Goal: Information Seeking & Learning: Learn about a topic

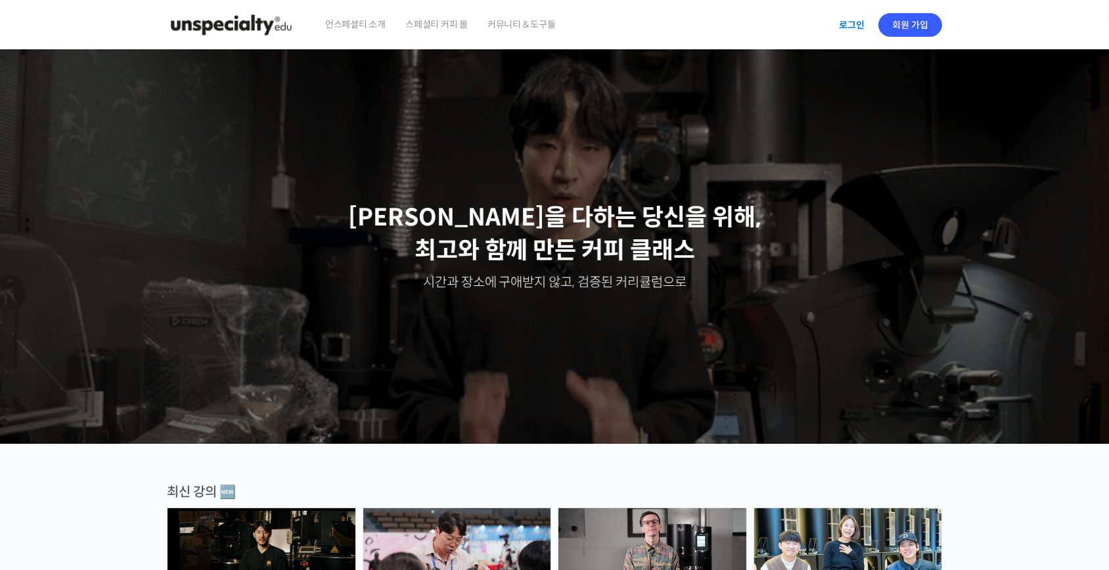
click at [850, 23] on link "로그인" at bounding box center [851, 25] width 41 height 30
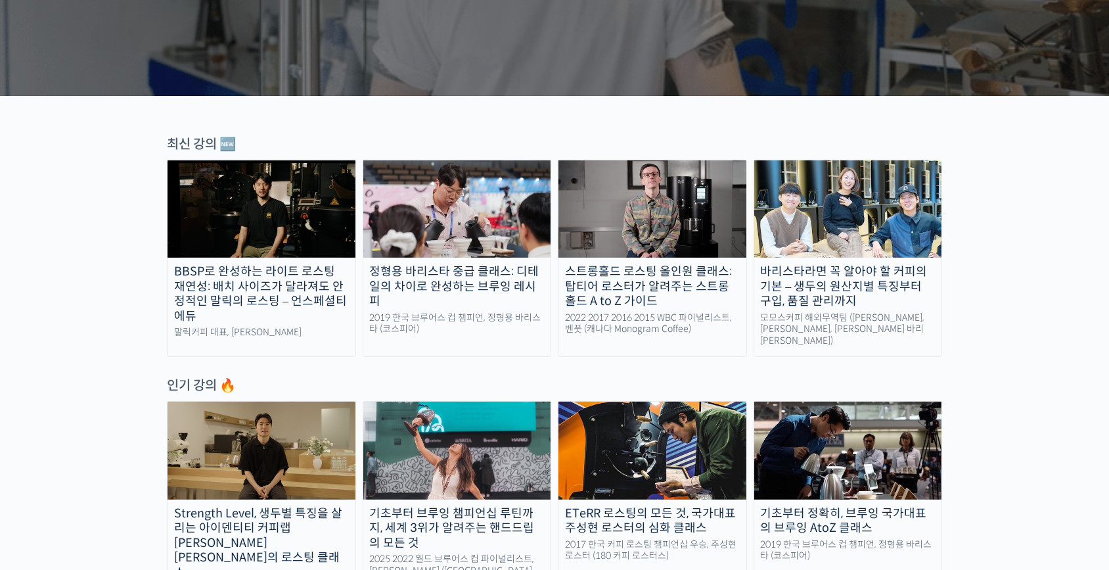
scroll to position [358, 0]
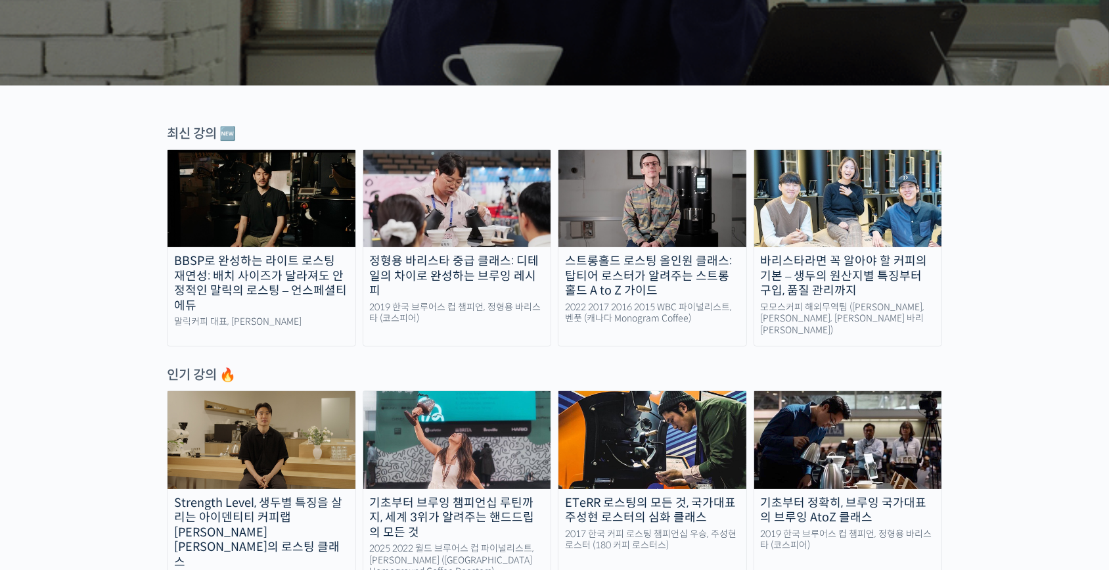
click at [656, 189] on img at bounding box center [652, 198] width 188 height 97
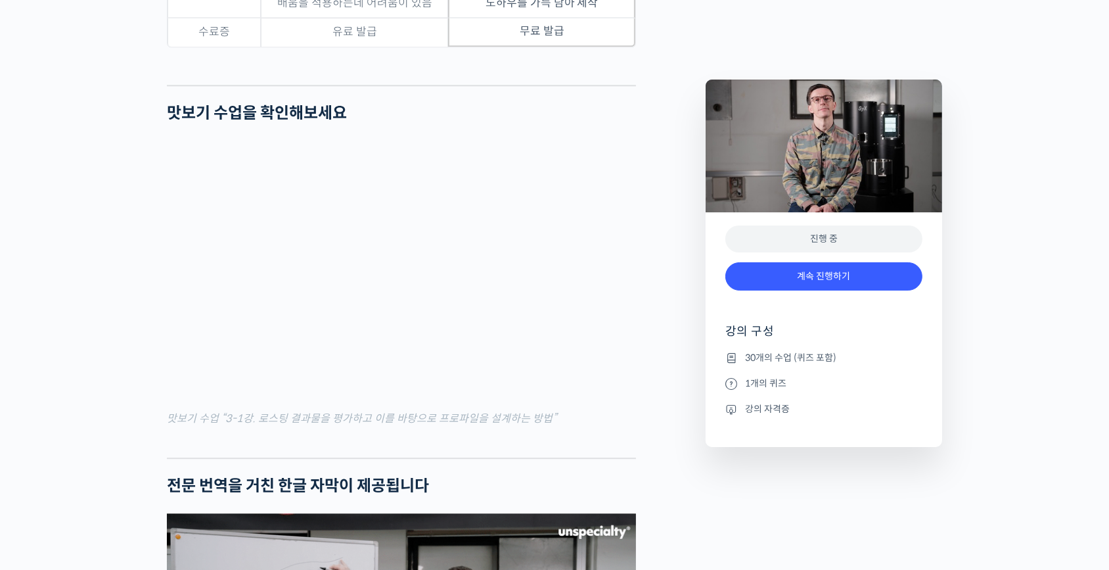
scroll to position [4372, 0]
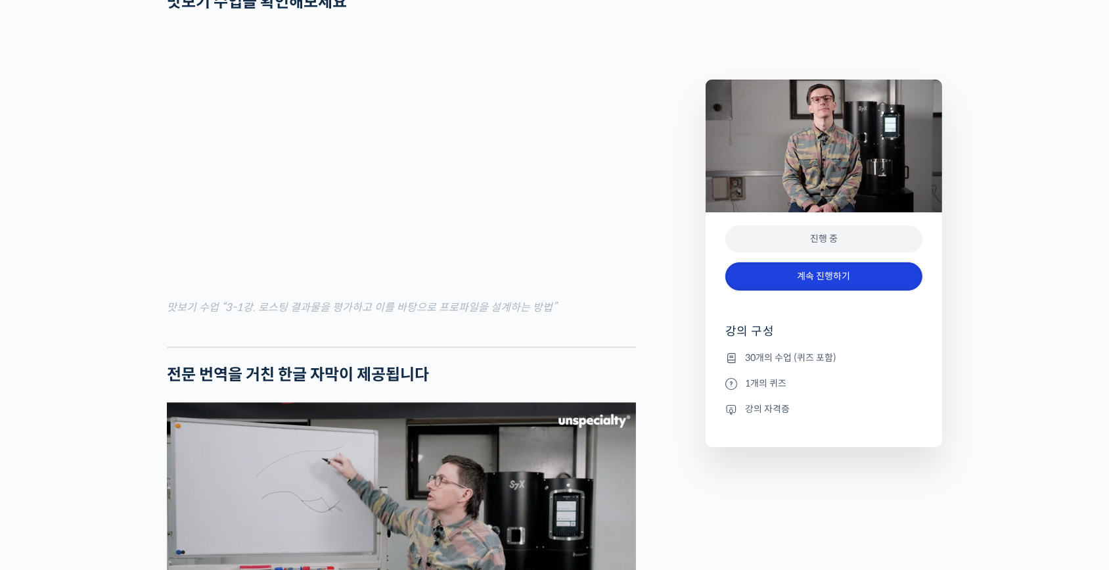
click at [840, 276] on link "계속 진행하기" at bounding box center [823, 276] width 197 height 28
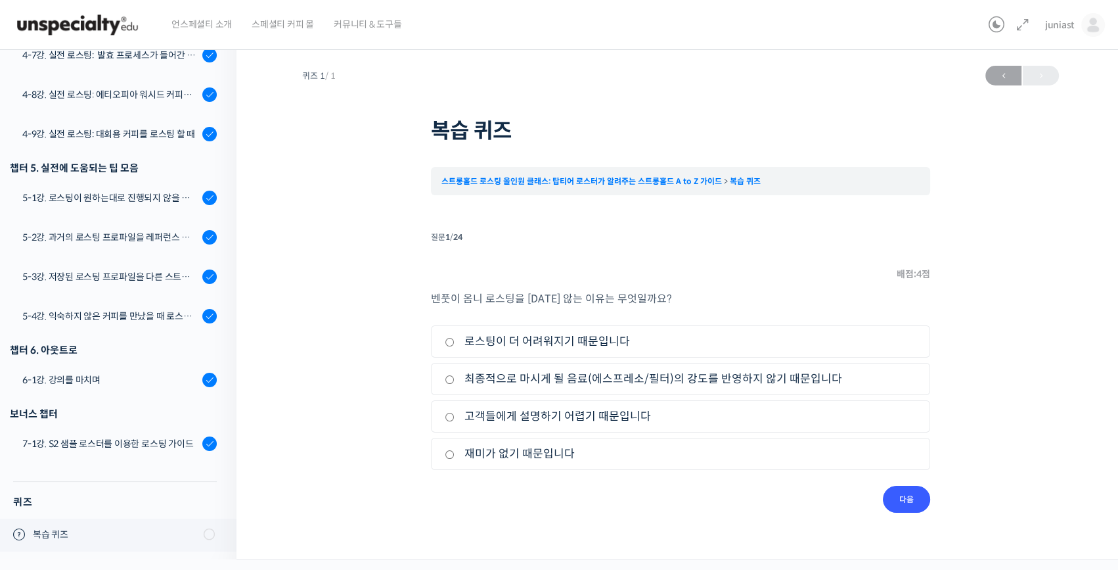
scroll to position [1126, 0]
click at [448, 379] on input "최종적으로 마시게 될 음료(에스프레소/필터)의 강도를 반영하지 않기 때문입니다" at bounding box center [450, 379] width 10 height 9
radio input "true"
click at [913, 500] on input "다음" at bounding box center [906, 499] width 47 height 27
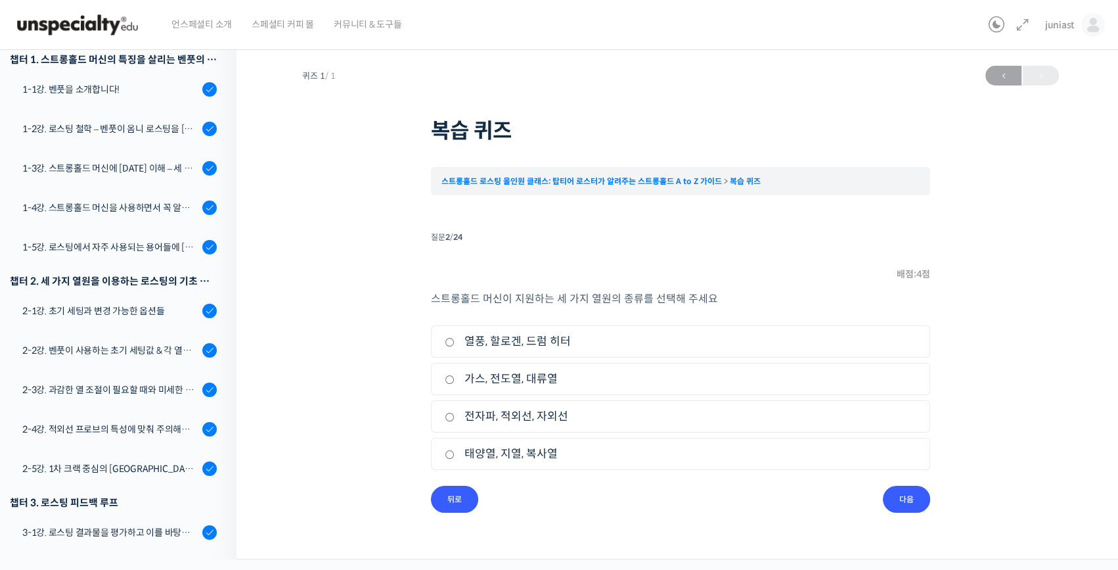
scroll to position [193, 0]
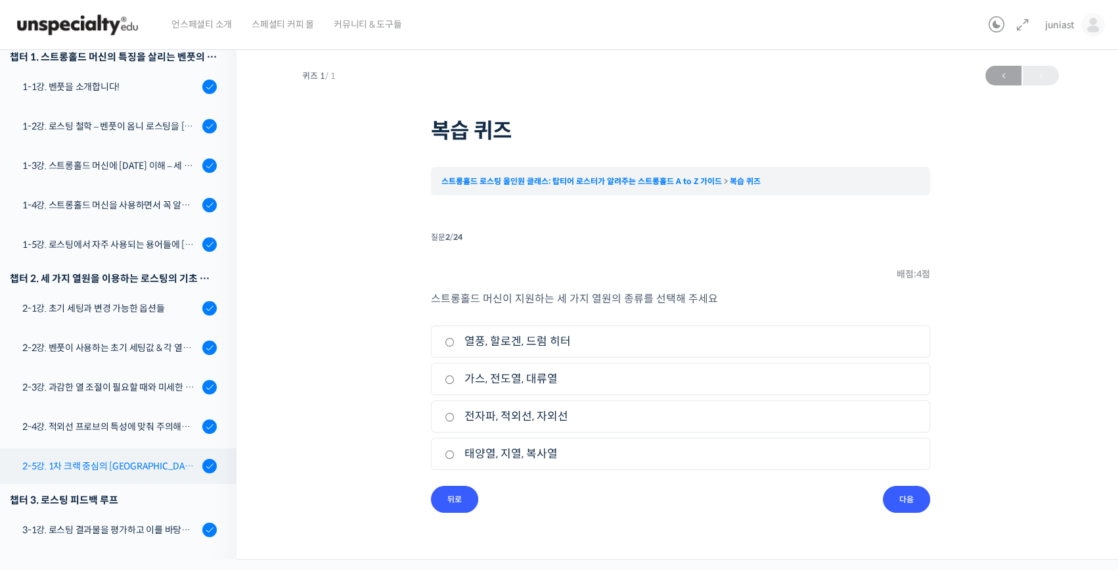
click at [89, 467] on div "2-5강. 1차 크랙 중심의 [GEOGRAPHIC_DATA]에 관하여" at bounding box center [110, 466] width 176 height 14
